Goal: Find specific page/section: Find specific page/section

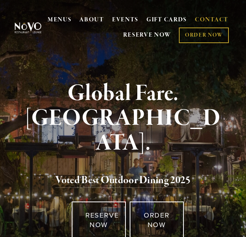
click at [219, 17] on link "CONTACT" at bounding box center [212, 20] width 34 height 14
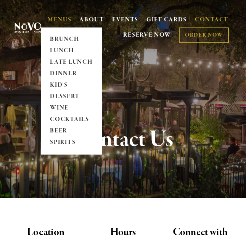
click at [58, 20] on link "MENUS" at bounding box center [60, 20] width 24 height 8
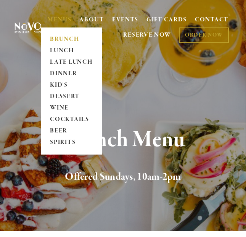
click at [57, 40] on link "BRUNCH" at bounding box center [72, 39] width 48 height 11
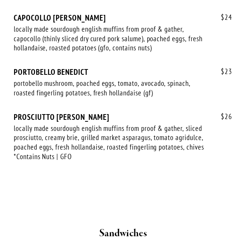
scroll to position [1389, 0]
